Goal: Find specific page/section: Find specific page/section

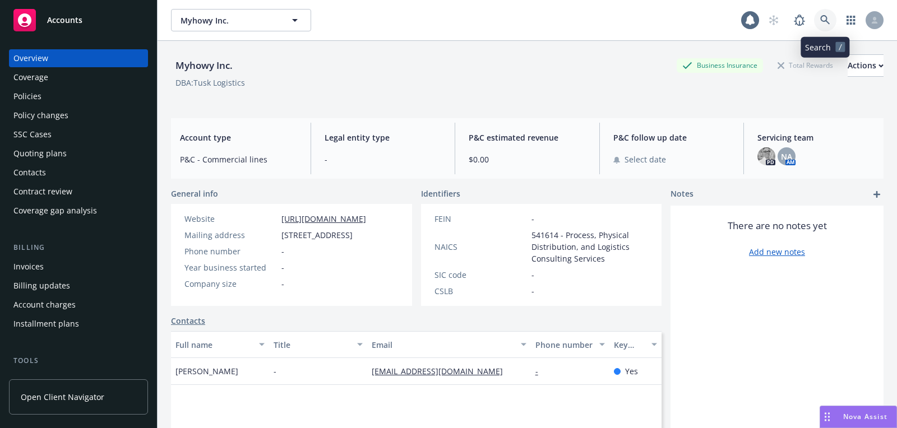
click at [824, 15] on icon at bounding box center [825, 20] width 10 height 10
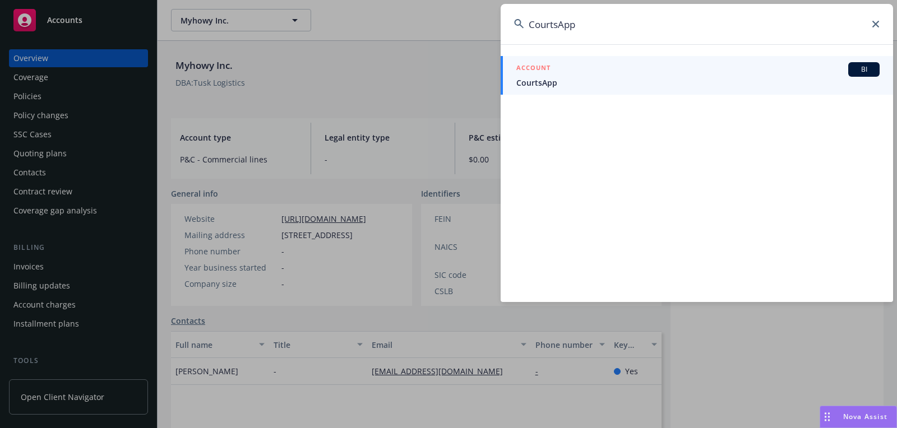
type input "CourtsApp"
click at [733, 74] on div "ACCOUNT BI" at bounding box center [697, 69] width 363 height 15
